Goal: Task Accomplishment & Management: Manage account settings

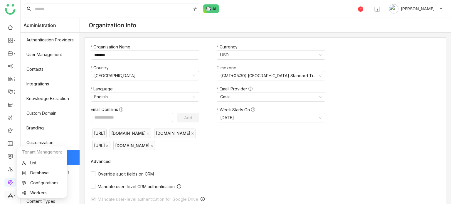
click at [12, 196] on icon at bounding box center [10, 195] width 5 height 5
click at [36, 161] on link "List" at bounding box center [42, 163] width 41 height 4
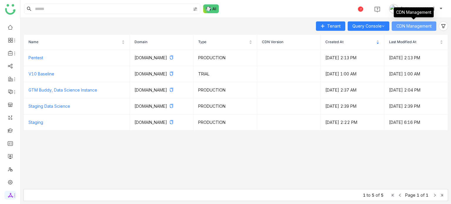
click at [411, 28] on span "CDN Management" at bounding box center [414, 26] width 35 height 6
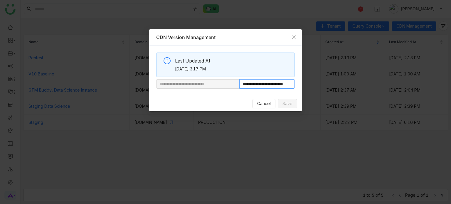
click at [269, 83] on input "**********" at bounding box center [267, 83] width 56 height 9
click at [295, 37] on icon "Close" at bounding box center [294, 37] width 5 height 5
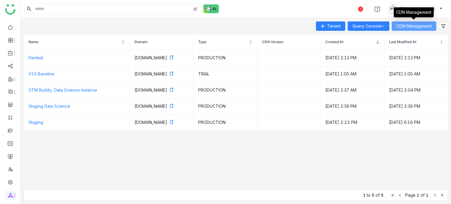
click at [431, 24] on span "CDN Management" at bounding box center [414, 26] width 35 height 6
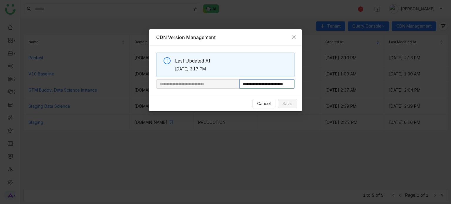
scroll to position [0, 16]
drag, startPoint x: 258, startPoint y: 84, endPoint x: 304, endPoint y: 86, distance: 45.5
click at [304, 86] on nz-modal-container "**********" at bounding box center [225, 102] width 451 height 204
paste input "**********"
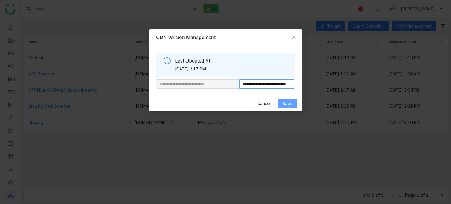
type input "**********"
click at [287, 104] on span "Save" at bounding box center [288, 103] width 10 height 6
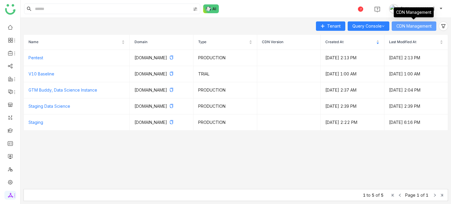
click at [401, 29] on span "CDN Management" at bounding box center [414, 26] width 35 height 6
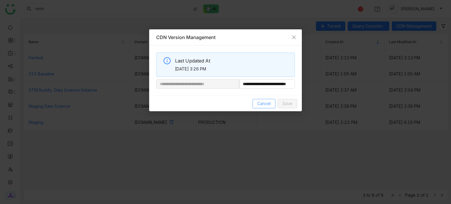
click at [264, 103] on span "Cancel" at bounding box center [264, 103] width 14 height 6
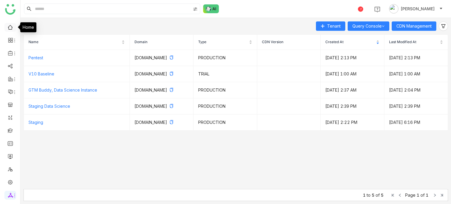
click at [11, 29] on link at bounding box center [10, 26] width 5 height 5
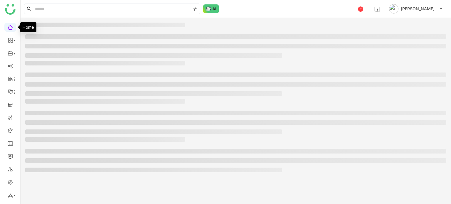
click at [11, 29] on link at bounding box center [10, 26] width 5 height 5
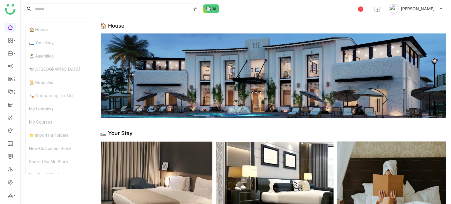
click at [196, 76] on img at bounding box center [273, 75] width 346 height 85
click at [55, 44] on div "🛏️ Your Stay" at bounding box center [60, 42] width 68 height 13
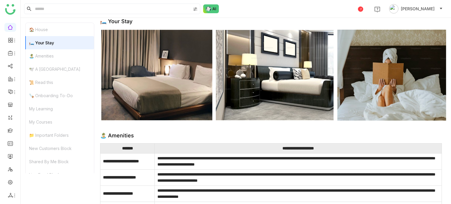
click at [50, 56] on div "🏝️ Amenities" at bounding box center [60, 55] width 68 height 13
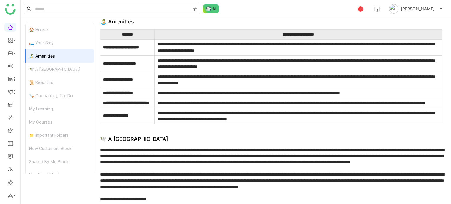
click at [50, 64] on div "🕊️ A Calming Beach House" at bounding box center [60, 69] width 68 height 13
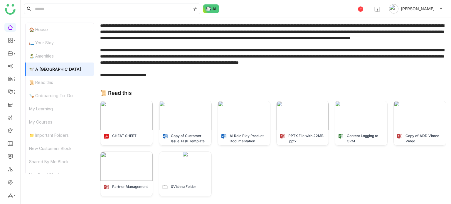
click at [50, 71] on div "🕊️ A Calming Beach House" at bounding box center [60, 69] width 68 height 13
click at [50, 77] on div "📜 Read this" at bounding box center [60, 82] width 68 height 13
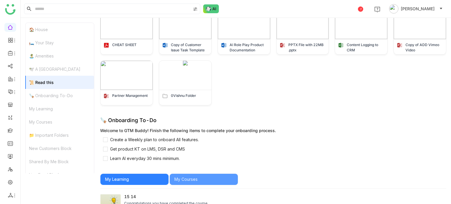
click at [49, 90] on div "🪚 Onboarding To-Do" at bounding box center [60, 95] width 68 height 13
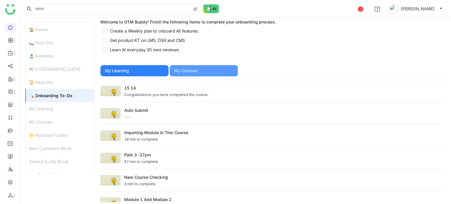
scroll to position [560, 0]
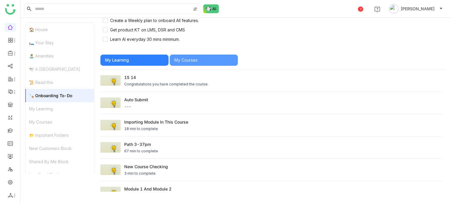
click at [51, 101] on div "🪚 Onboarding To-Do" at bounding box center [60, 95] width 68 height 13
click at [52, 108] on div "My Learning" at bounding box center [60, 108] width 68 height 13
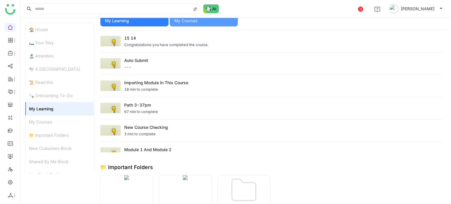
scroll to position [606, 0]
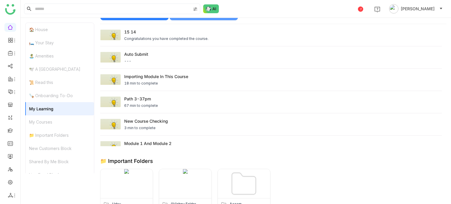
click at [52, 120] on div "My Courses" at bounding box center [60, 121] width 68 height 13
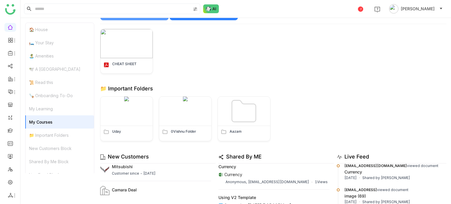
click at [55, 134] on div "📁 Important Folders" at bounding box center [60, 135] width 68 height 13
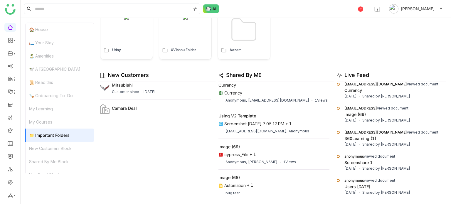
click at [56, 145] on div "New Customers Block" at bounding box center [60, 148] width 68 height 13
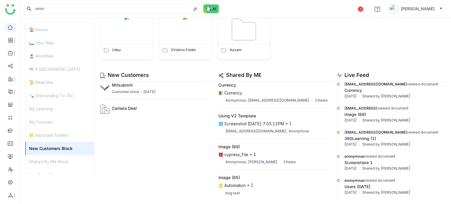
scroll to position [709, 0]
click at [56, 163] on div "Shared By Me Block" at bounding box center [60, 161] width 68 height 13
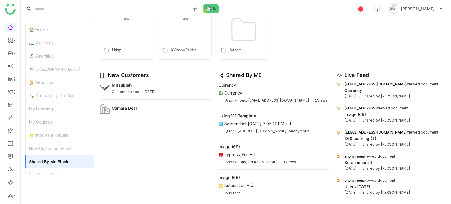
click at [57, 168] on div "🏠 House 🛏️ Your Stay 🏝️ Amenities 🕊️ A Calming Beach House 📜 Read this 🪚 Onboar…" at bounding box center [59, 102] width 69 height 159
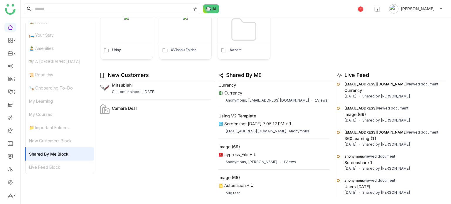
click at [57, 168] on div "Live Feed Block" at bounding box center [60, 167] width 68 height 13
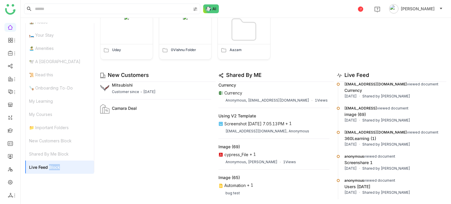
click at [57, 168] on div "Live Feed Block" at bounding box center [60, 167] width 68 height 13
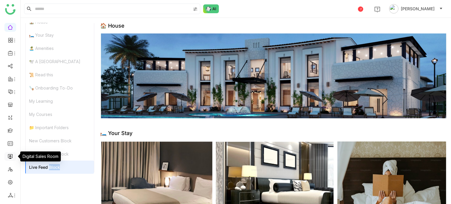
click at [12, 157] on link at bounding box center [10, 156] width 5 height 5
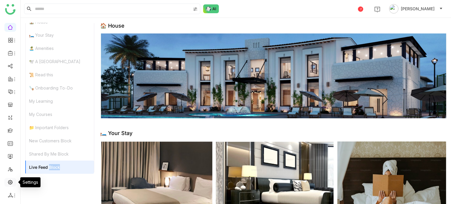
click at [13, 179] on link at bounding box center [10, 181] width 5 height 5
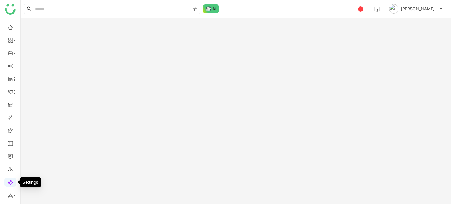
click at [13, 179] on link at bounding box center [10, 181] width 5 height 5
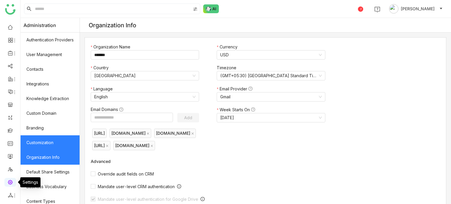
scroll to position [107, 0]
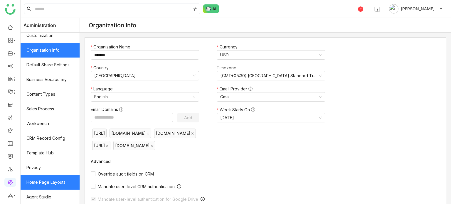
click at [52, 182] on link "Home Page Layouts" at bounding box center [50, 182] width 59 height 15
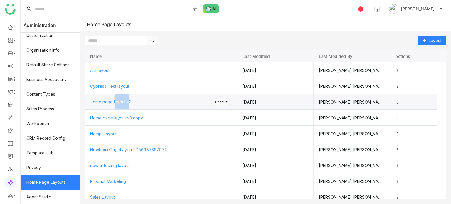
click at [126, 103] on span "Home page layout v3" at bounding box center [111, 101] width 42 height 5
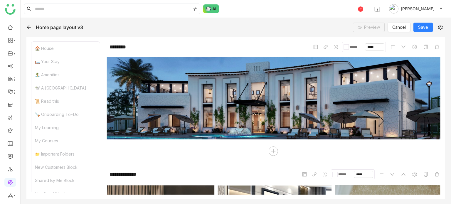
scroll to position [12, 0]
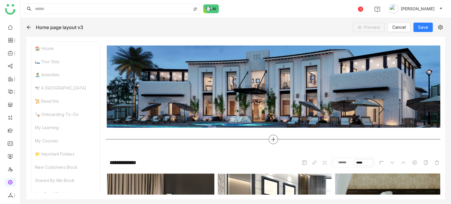
click at [271, 137] on icon at bounding box center [273, 139] width 5 height 5
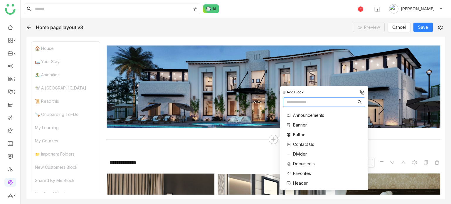
click at [298, 152] on span "Divider" at bounding box center [300, 154] width 14 height 6
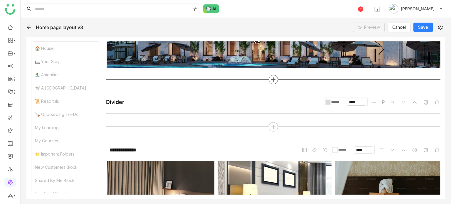
scroll to position [72, 0]
click at [422, 28] on span "Save" at bounding box center [423, 27] width 10 height 6
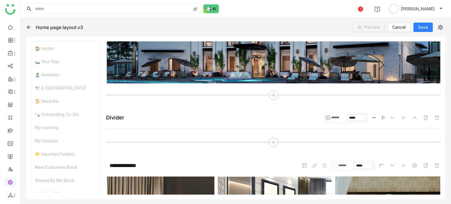
scroll to position [56, 0]
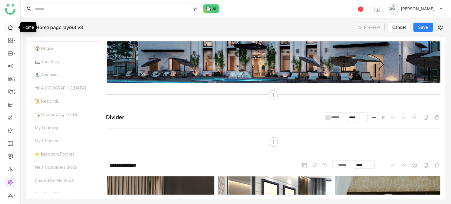
click at [8, 29] on link at bounding box center [10, 26] width 5 height 5
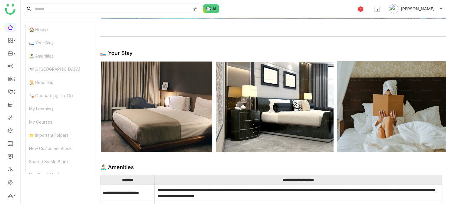
scroll to position [123, 0]
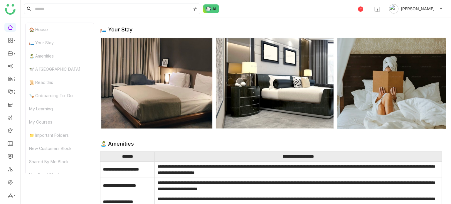
click at [142, 95] on img at bounding box center [273, 83] width 346 height 92
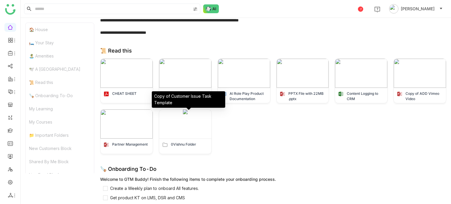
scroll to position [412, 0]
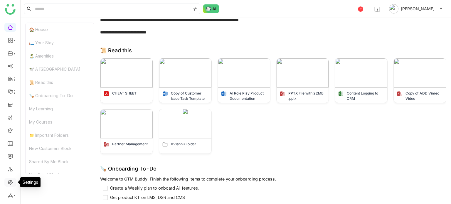
click at [13, 181] on link at bounding box center [10, 181] width 5 height 5
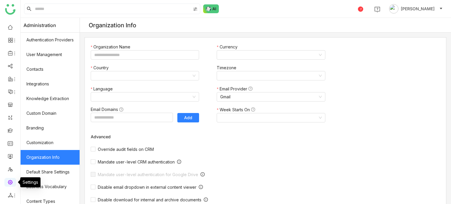
type input "*******"
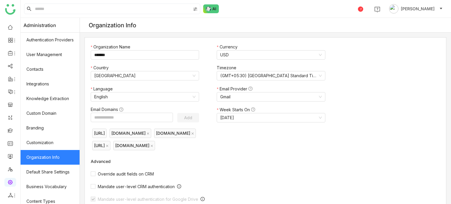
scroll to position [107, 0]
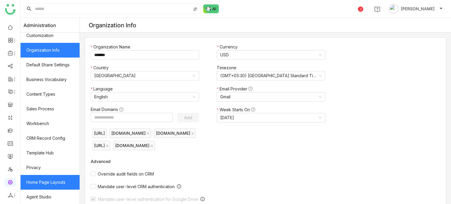
click at [62, 178] on link "Home Page Layouts" at bounding box center [50, 182] width 59 height 15
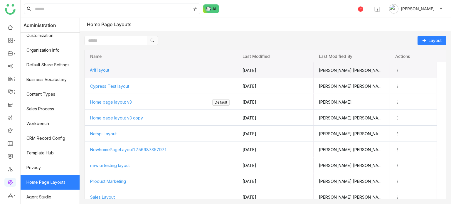
click at [188, 73] on div "Arif layout" at bounding box center [161, 70] width 142 height 16
click at [399, 69] on icon "Press SPACE to deselect this row." at bounding box center [397, 70] width 4 height 4
click at [393, 80] on li "Clone" at bounding box center [380, 80] width 39 height 11
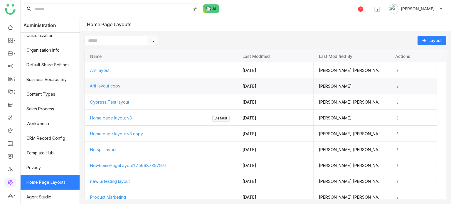
click at [117, 84] on div "Arif layout copy" at bounding box center [161, 86] width 142 height 16
click at [117, 84] on span "Arif layout copy" at bounding box center [105, 85] width 31 height 5
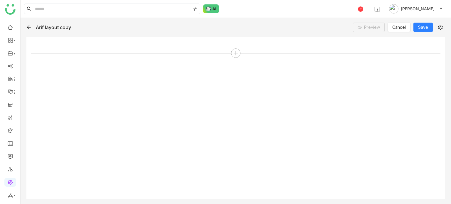
click at [27, 29] on div at bounding box center [28, 27] width 5 height 6
click at [28, 27] on icon at bounding box center [28, 27] width 5 height 5
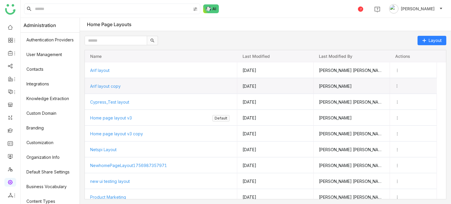
click at [399, 84] on icon "Press SPACE to select this row." at bounding box center [397, 86] width 4 height 4
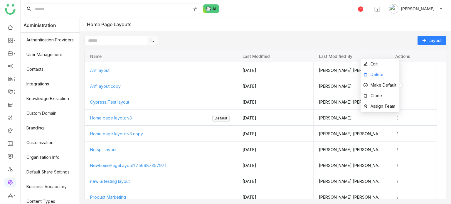
click at [386, 73] on li "Delete" at bounding box center [380, 75] width 39 height 11
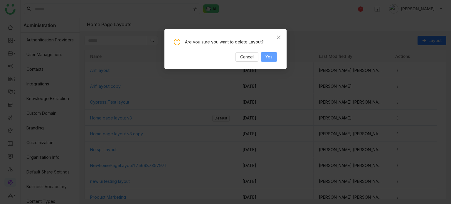
click at [277, 58] on button "Yes" at bounding box center [269, 56] width 16 height 9
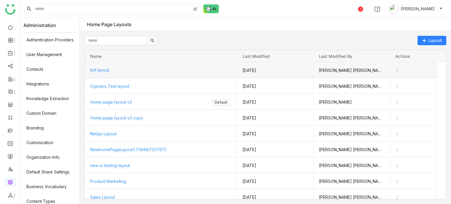
click at [109, 68] on span "Arif layout" at bounding box center [99, 70] width 19 height 5
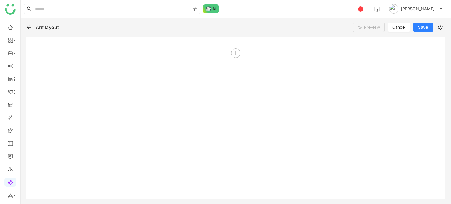
click at [31, 28] on icon at bounding box center [28, 27] width 5 height 5
